Goal: Task Accomplishment & Management: Use online tool/utility

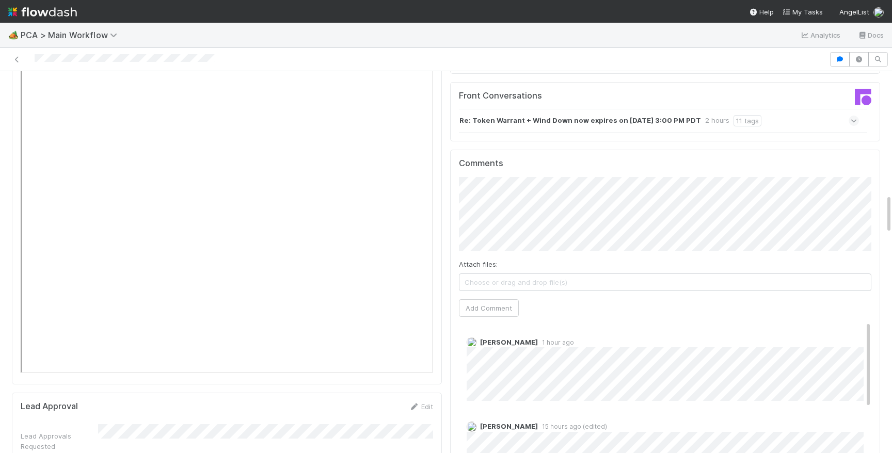
scroll to position [1102, 0]
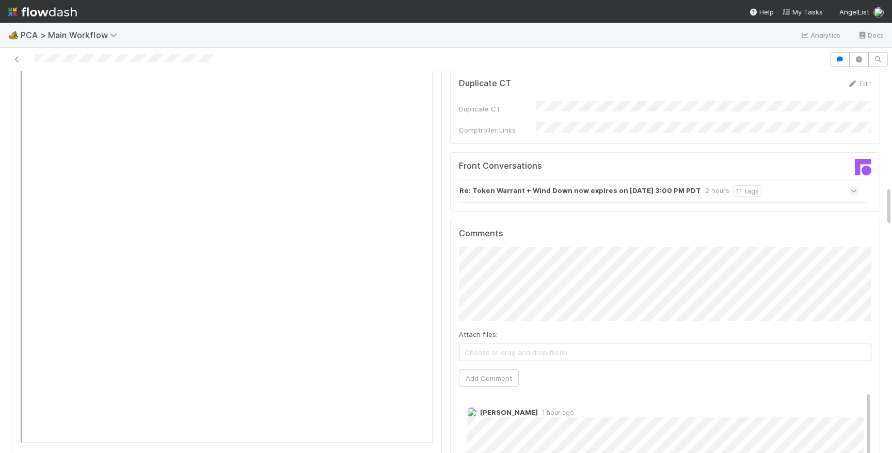
click at [809, 179] on div "Re: Token Warrant + Wind Down now expires on [DATE] 3:00 PM PDT 2 hours 11 tags" at bounding box center [659, 191] width 400 height 24
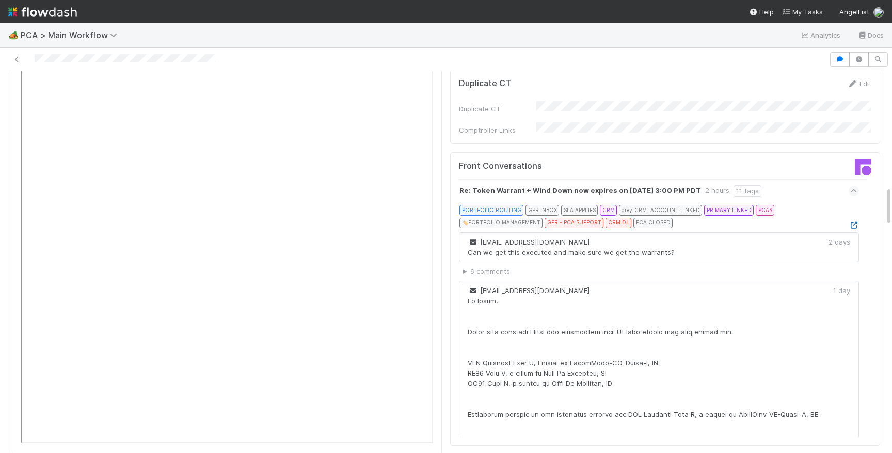
click at [854, 222] on icon at bounding box center [854, 225] width 10 height 7
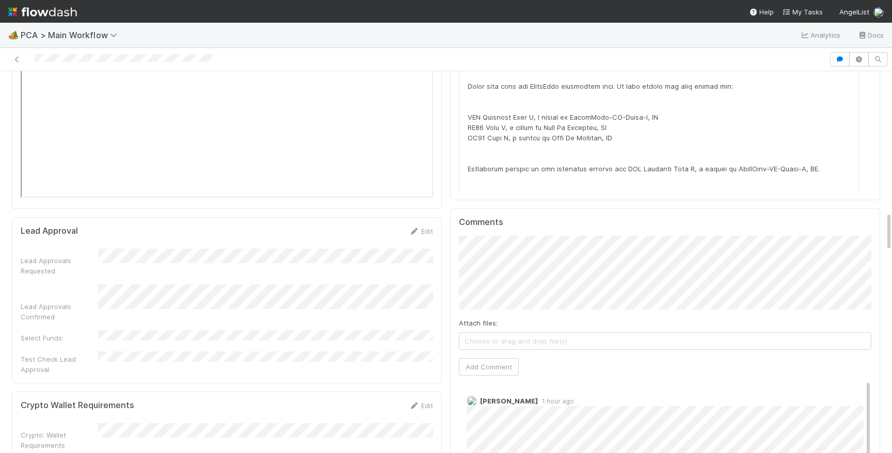
scroll to position [1346, 0]
click at [563, 263] on div "Attach files: Choose or drag and drop file(s) Add Comment" at bounding box center [665, 313] width 413 height 150
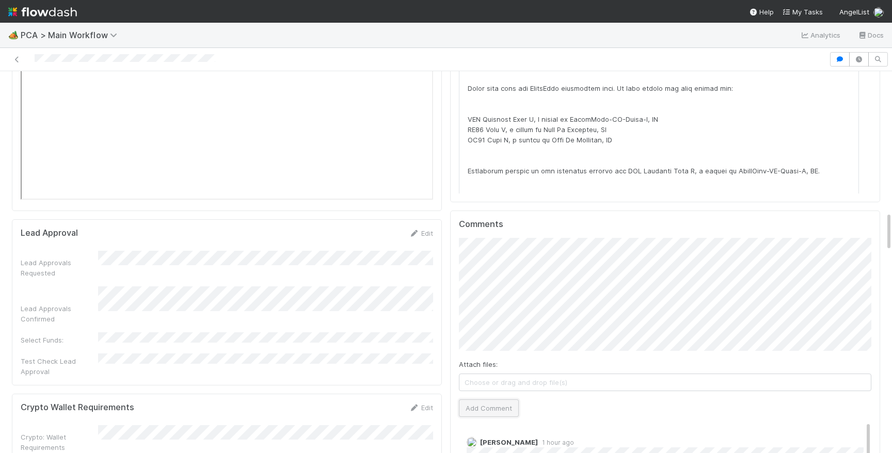
click at [514, 400] on button "Add Comment" at bounding box center [489, 409] width 60 height 18
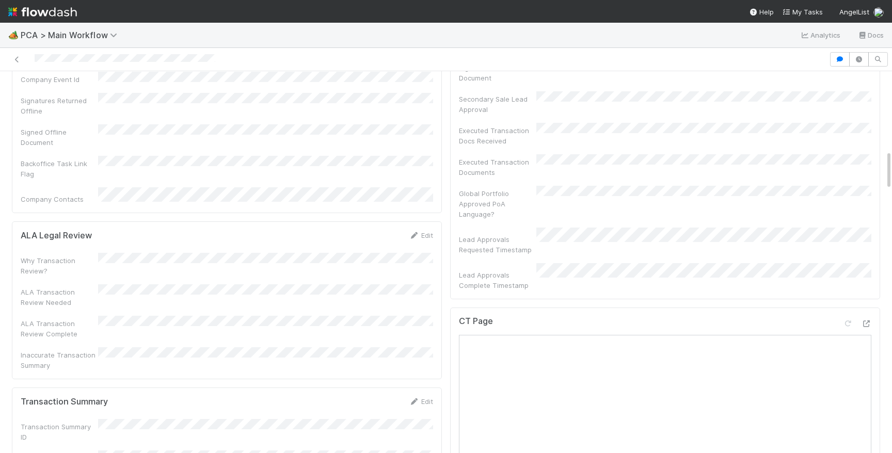
scroll to position [0, 0]
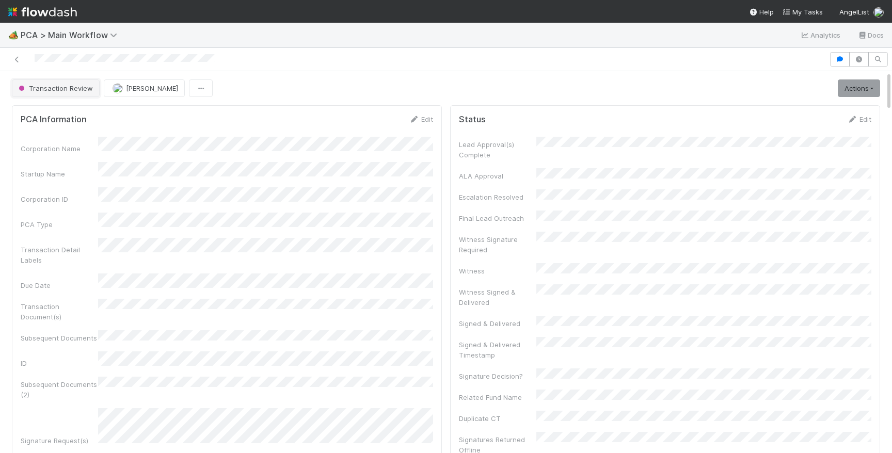
click at [86, 93] on button "Transaction Review" at bounding box center [56, 89] width 88 height 18
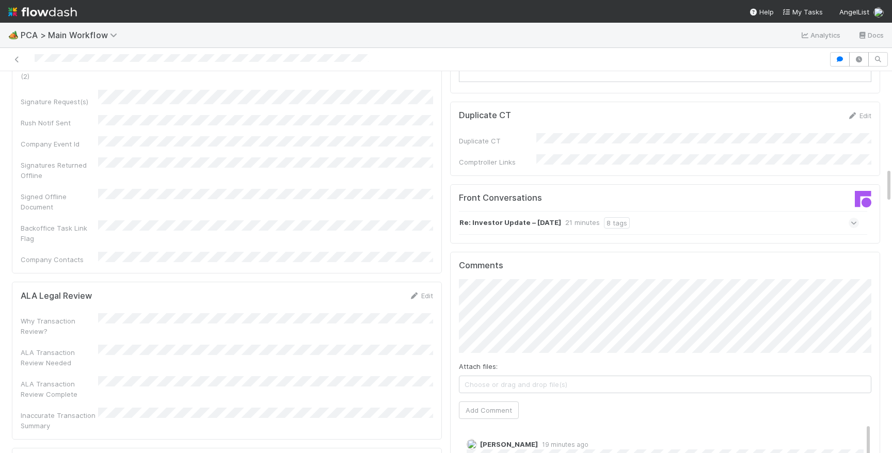
scroll to position [1050, 0]
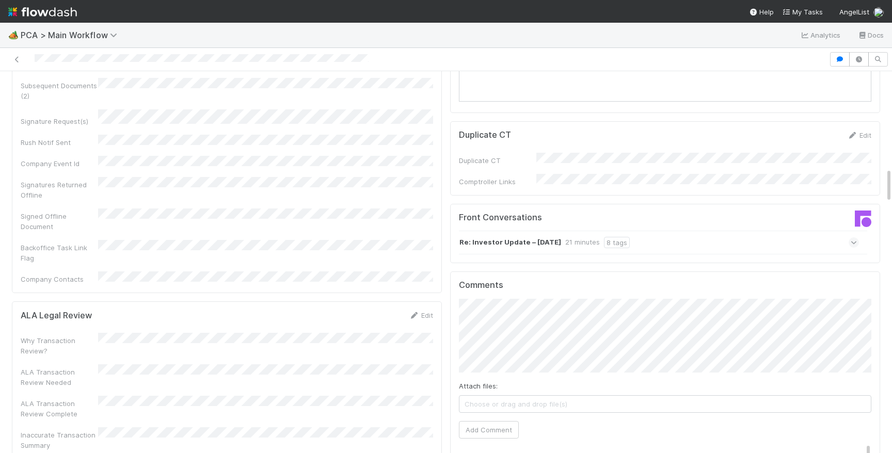
click at [725, 204] on div "Front Conversations Re: Investor Update – [DATE] 21 minutes 8 tags" at bounding box center [665, 234] width 430 height 60
click at [725, 231] on div "Re: Investor Update – August 2025 21 minutes 8 tags" at bounding box center [659, 243] width 400 height 24
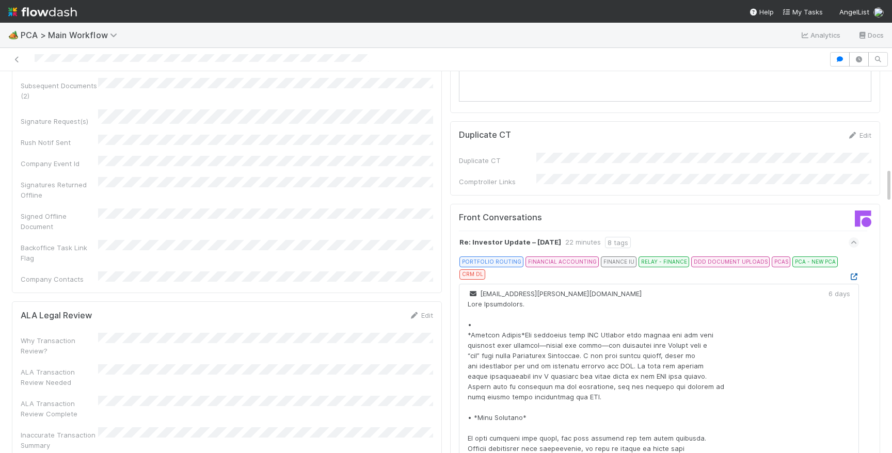
click at [855, 274] on icon at bounding box center [854, 277] width 10 height 7
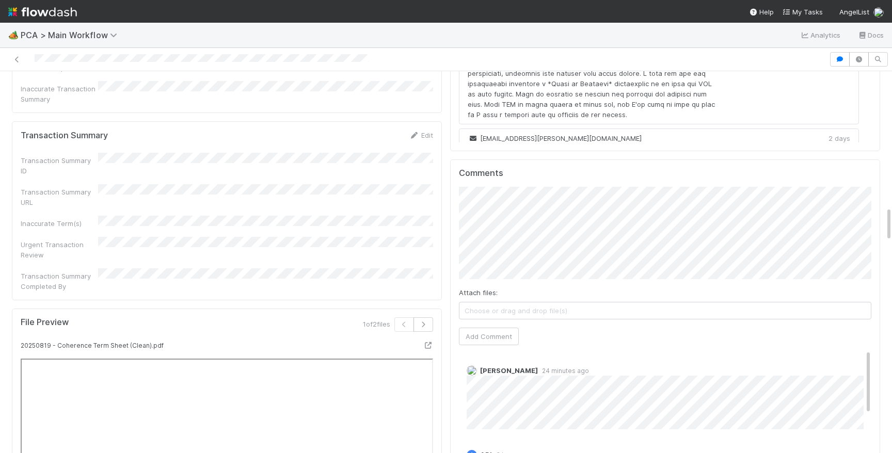
scroll to position [1480, 0]
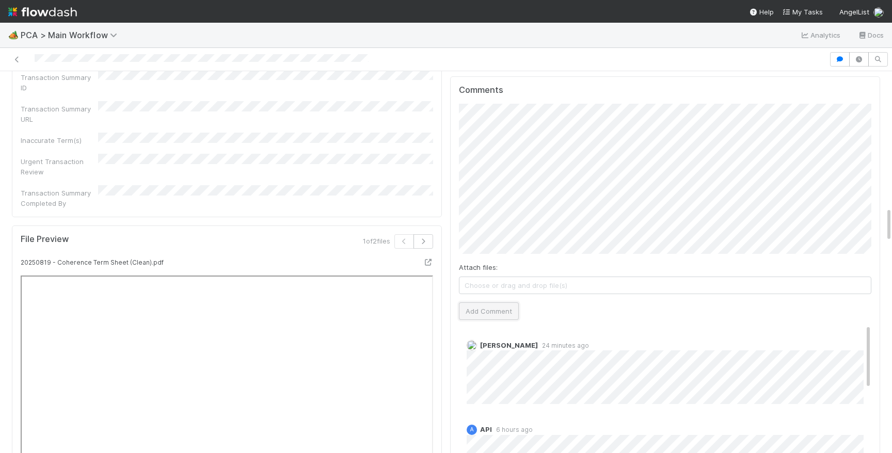
click at [506, 303] on button "Add Comment" at bounding box center [489, 312] width 60 height 18
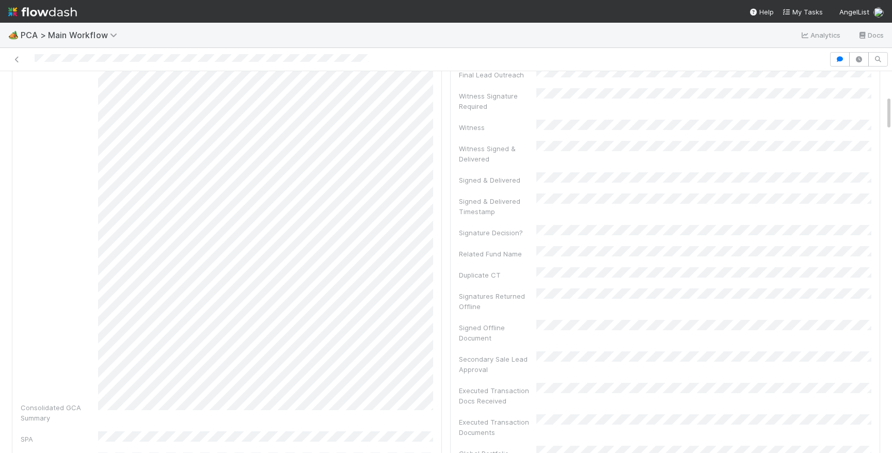
scroll to position [0, 0]
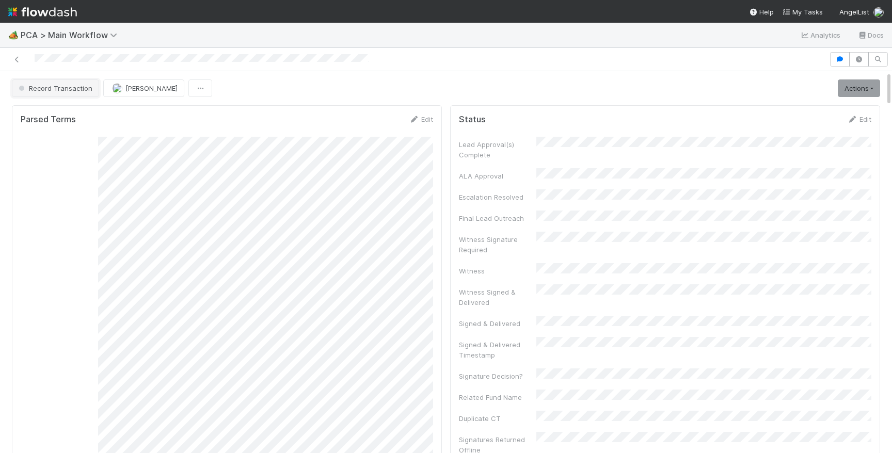
click at [42, 84] on span "Record Transaction" at bounding box center [55, 88] width 76 height 8
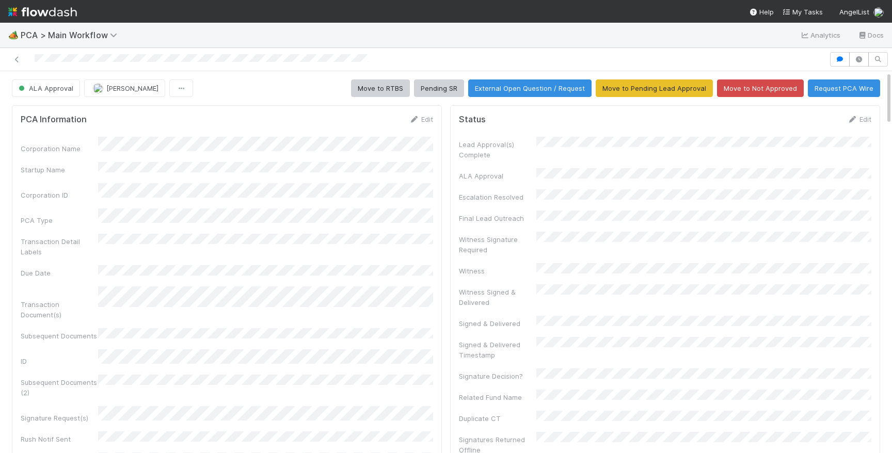
click at [63, 15] on img at bounding box center [42, 12] width 69 height 18
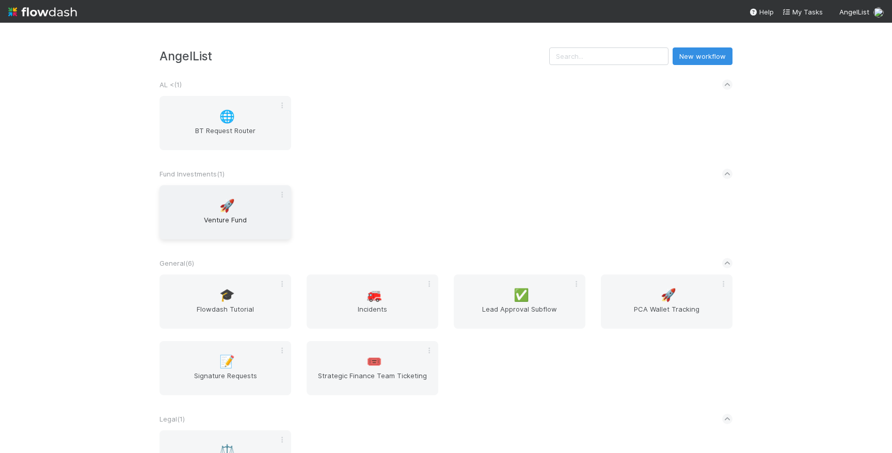
scroll to position [223, 0]
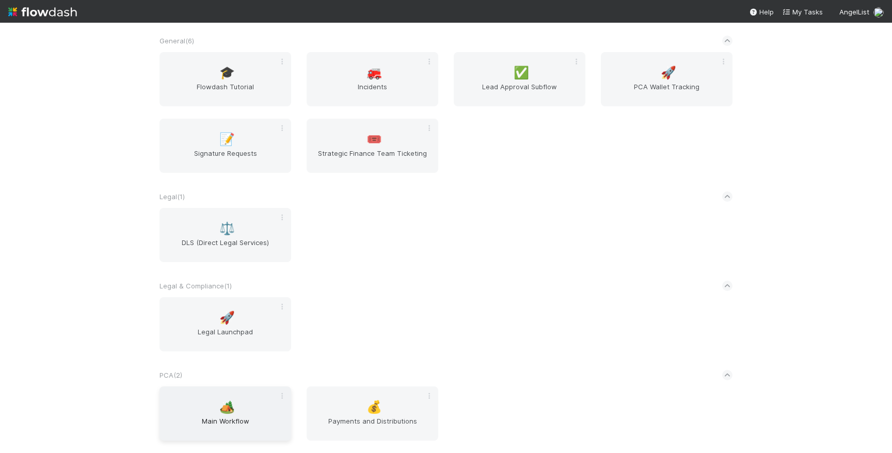
click at [243, 411] on div "🏕️ Main Workflow" at bounding box center [226, 414] width 132 height 54
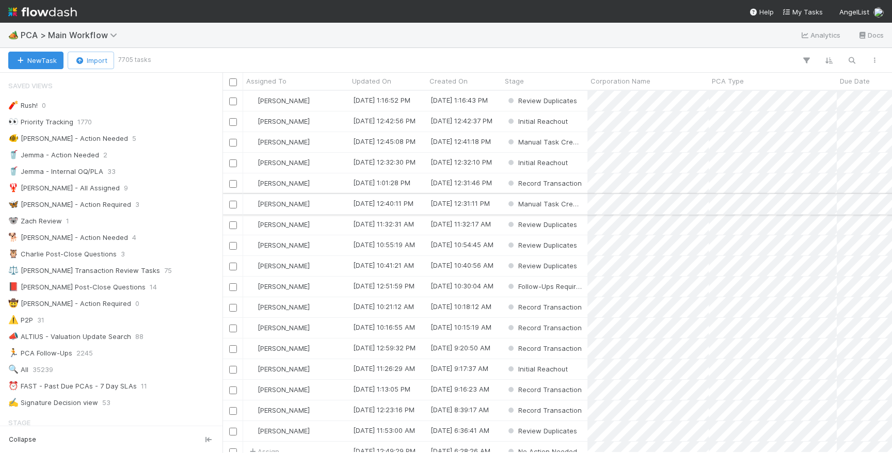
scroll to position [0, 1]
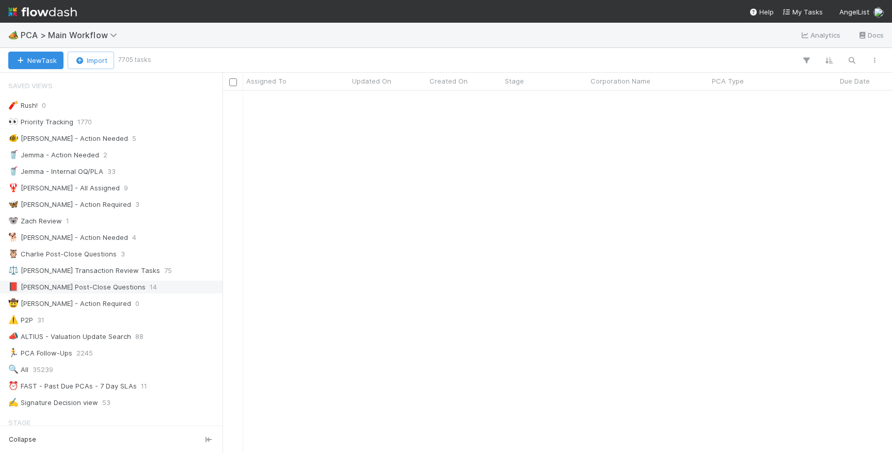
click at [91, 287] on div "📕 Philip Post-Close Questions" at bounding box center [76, 287] width 137 height 13
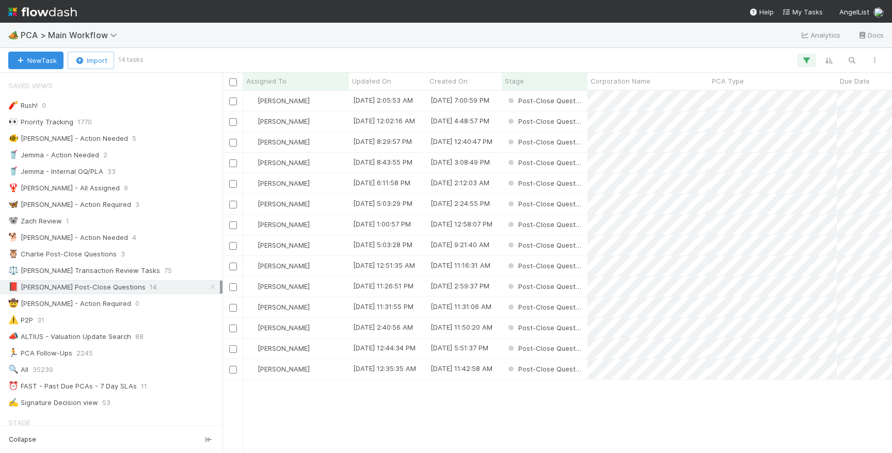
scroll to position [362, 670]
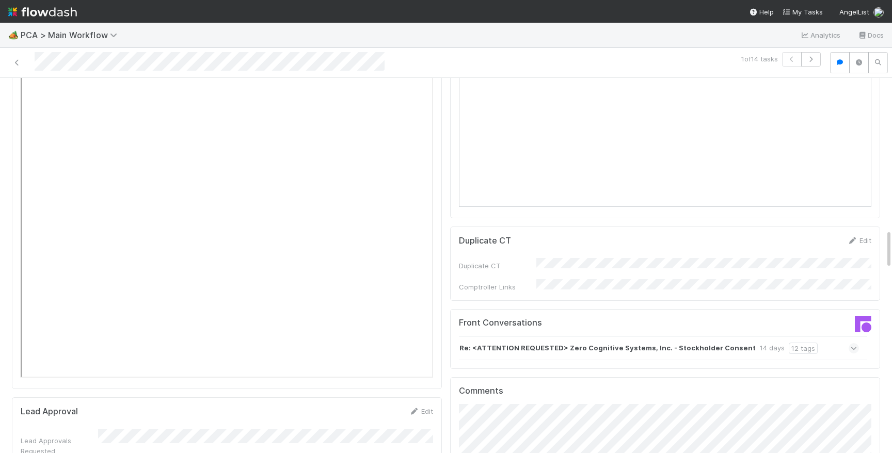
scroll to position [1156, 0]
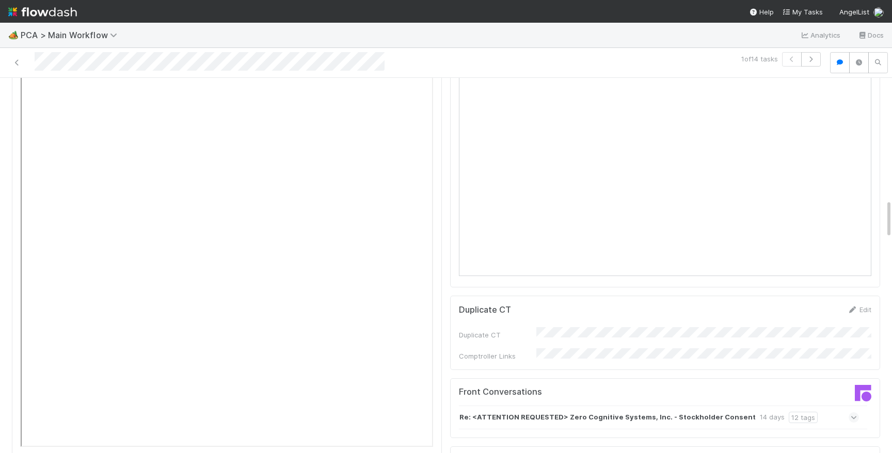
click at [849, 413] on span at bounding box center [854, 418] width 10 height 10
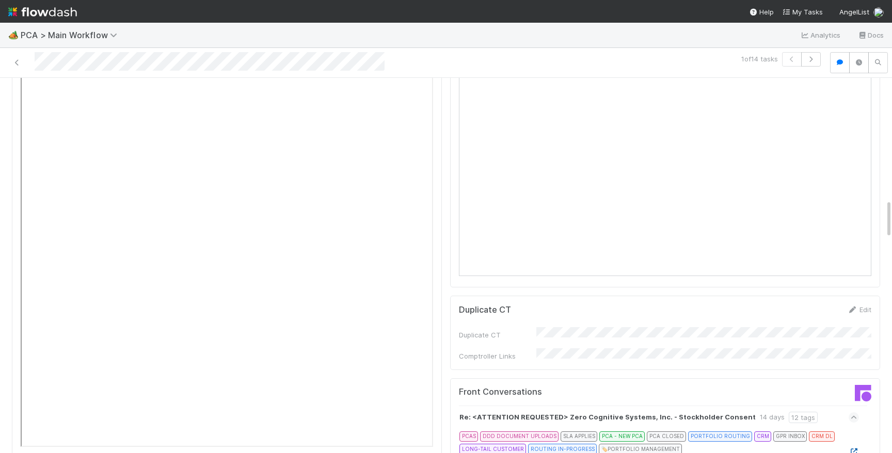
click at [854, 449] on icon at bounding box center [854, 452] width 10 height 7
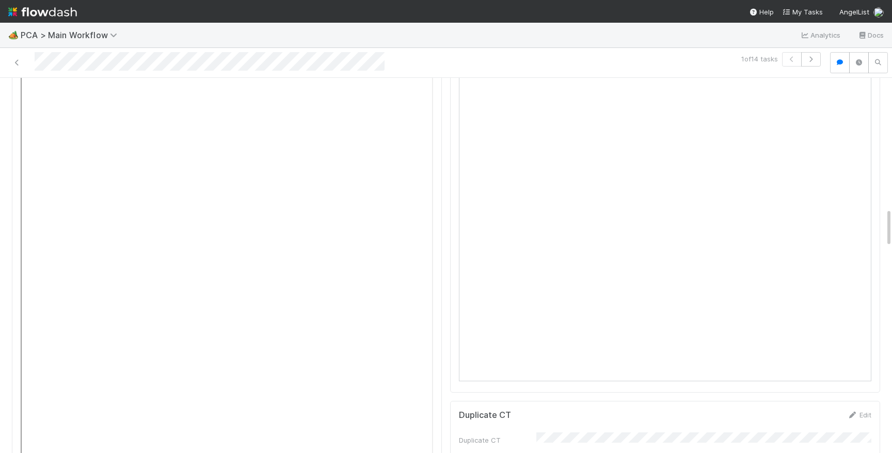
scroll to position [1239, 0]
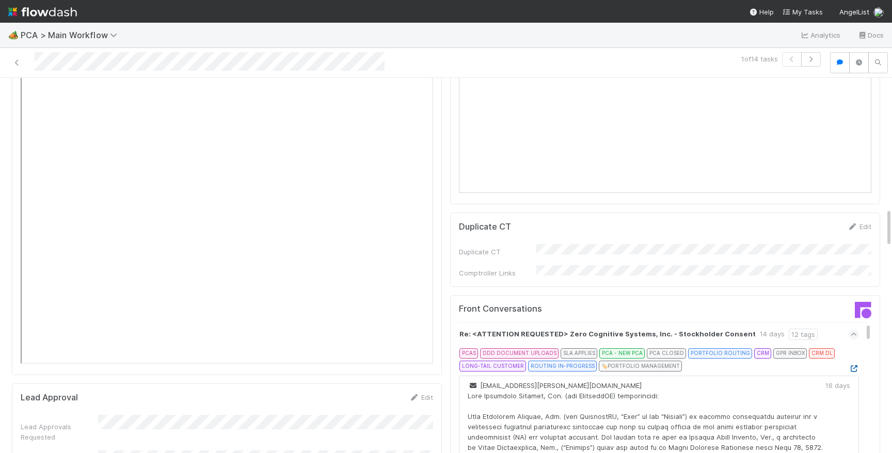
click at [855, 366] on icon at bounding box center [854, 369] width 10 height 7
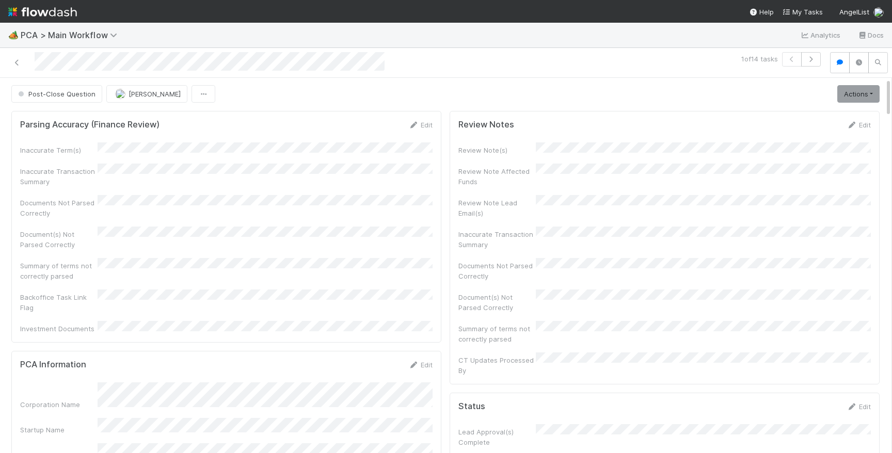
scroll to position [0, 0]
click at [79, 95] on span "Post-Close Question" at bounding box center [56, 95] width 80 height 8
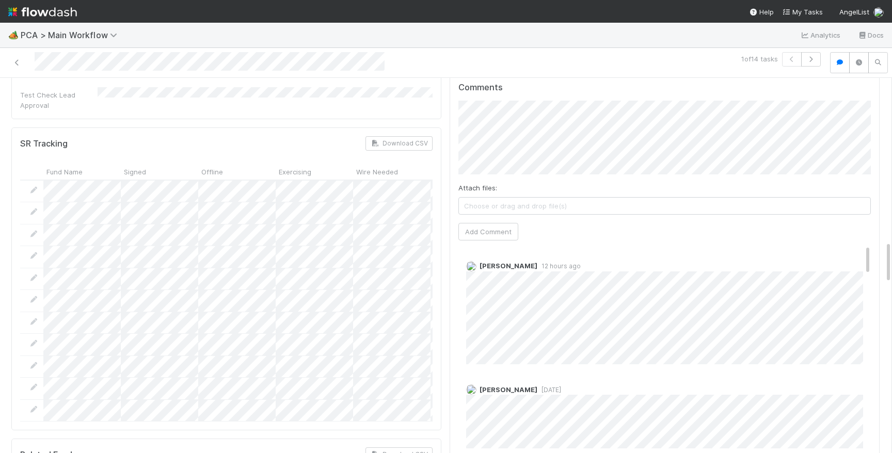
scroll to position [1328, 0]
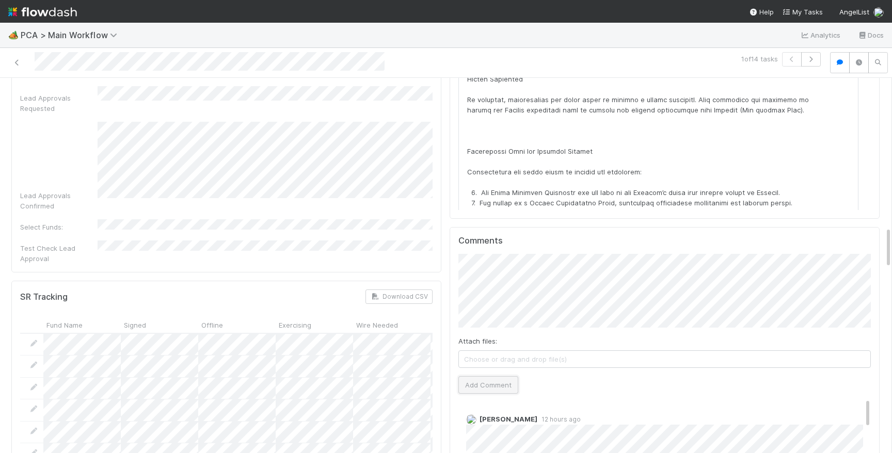
click at [484, 377] on button "Add Comment" at bounding box center [489, 386] width 60 height 18
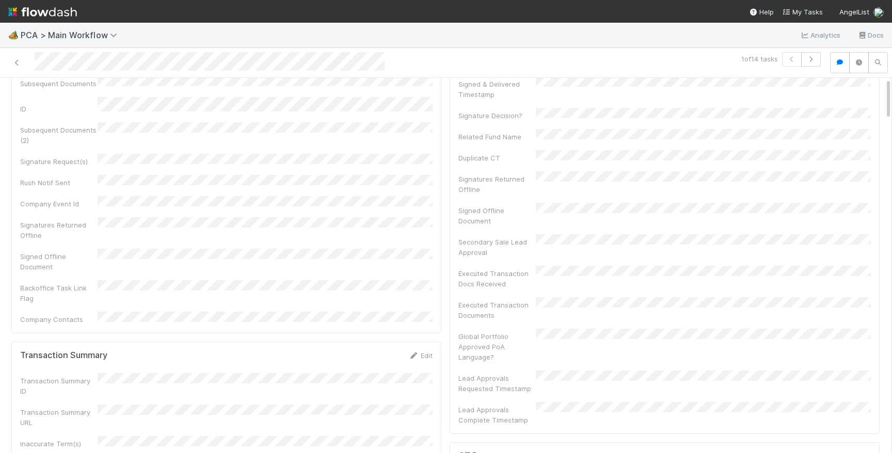
scroll to position [0, 0]
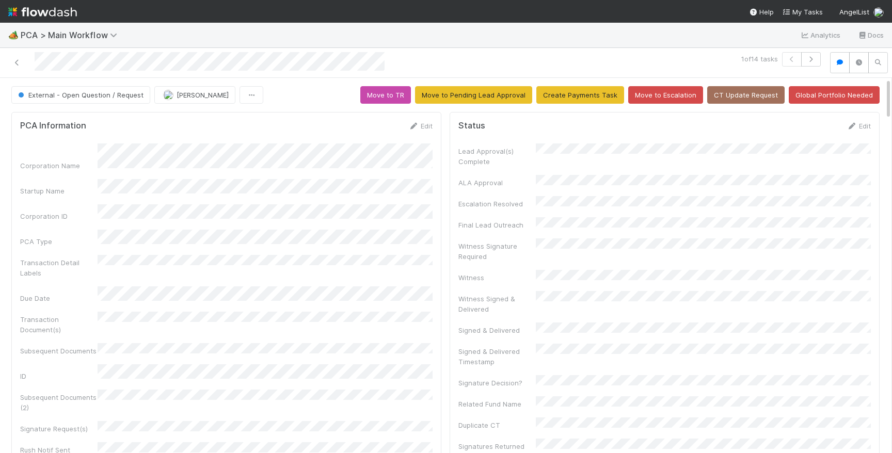
click at [56, 13] on img at bounding box center [42, 12] width 69 height 18
